Goal: Browse casually: Explore the website without a specific task or goal

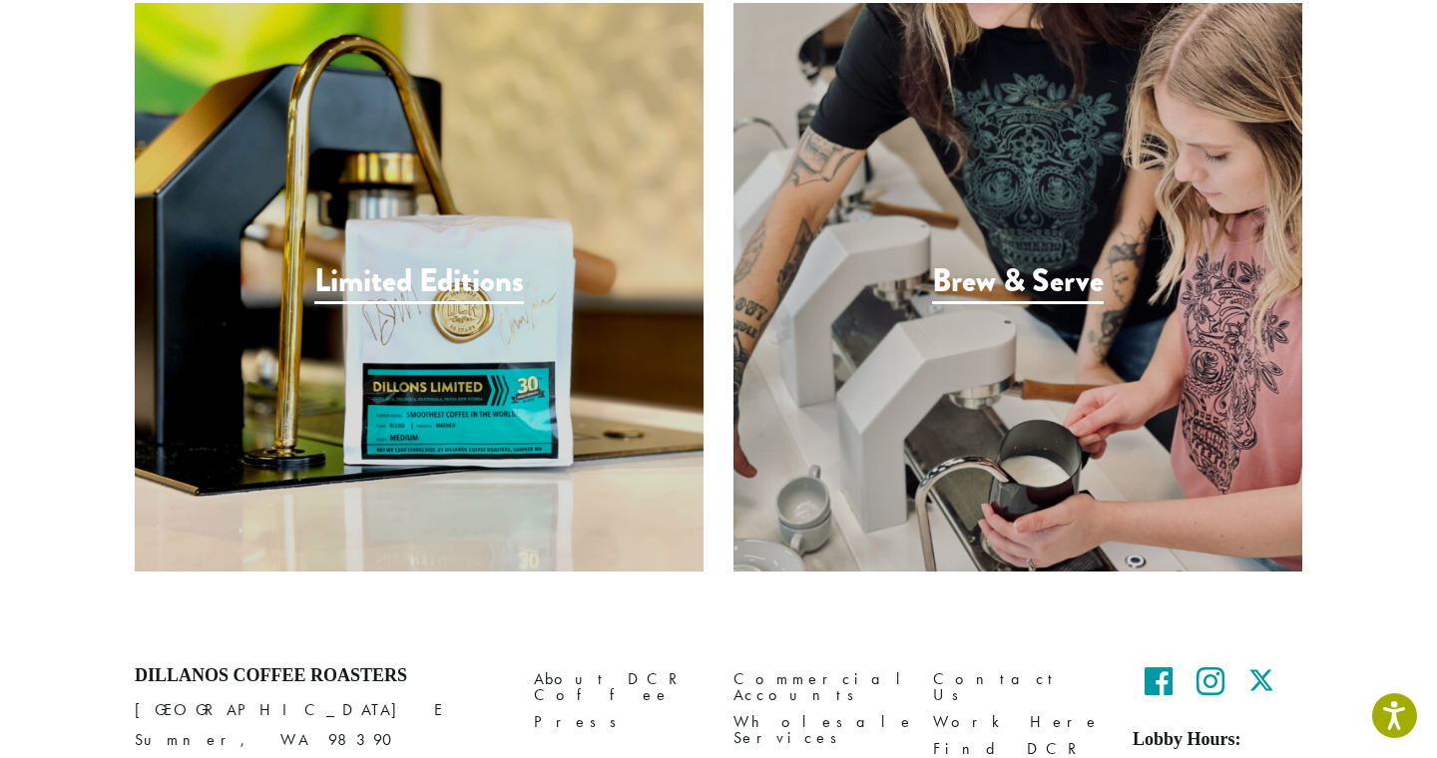
scroll to position [2774, 0]
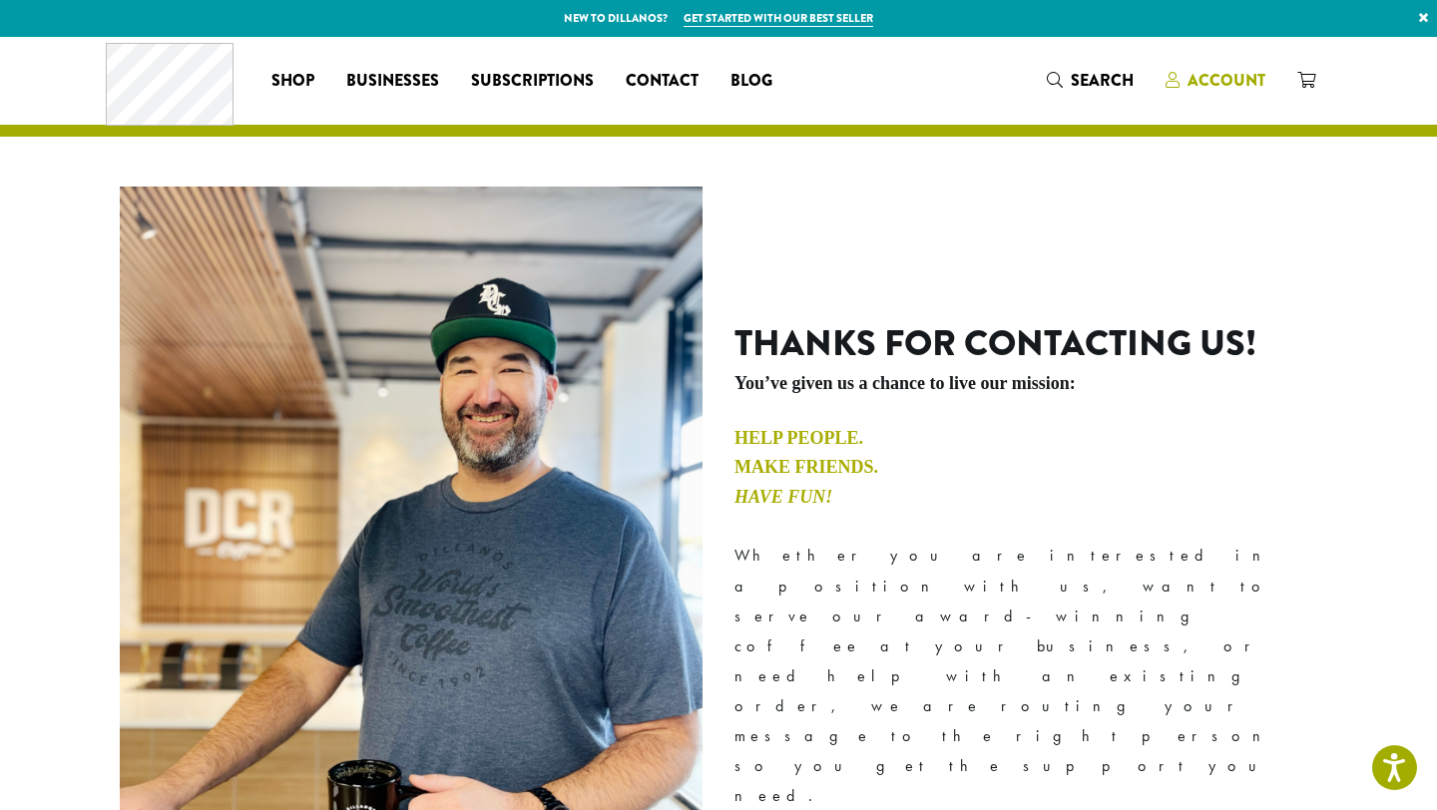
click at [1199, 78] on span "Account" at bounding box center [1226, 80] width 78 height 23
